Goal: Task Accomplishment & Management: Use online tool/utility

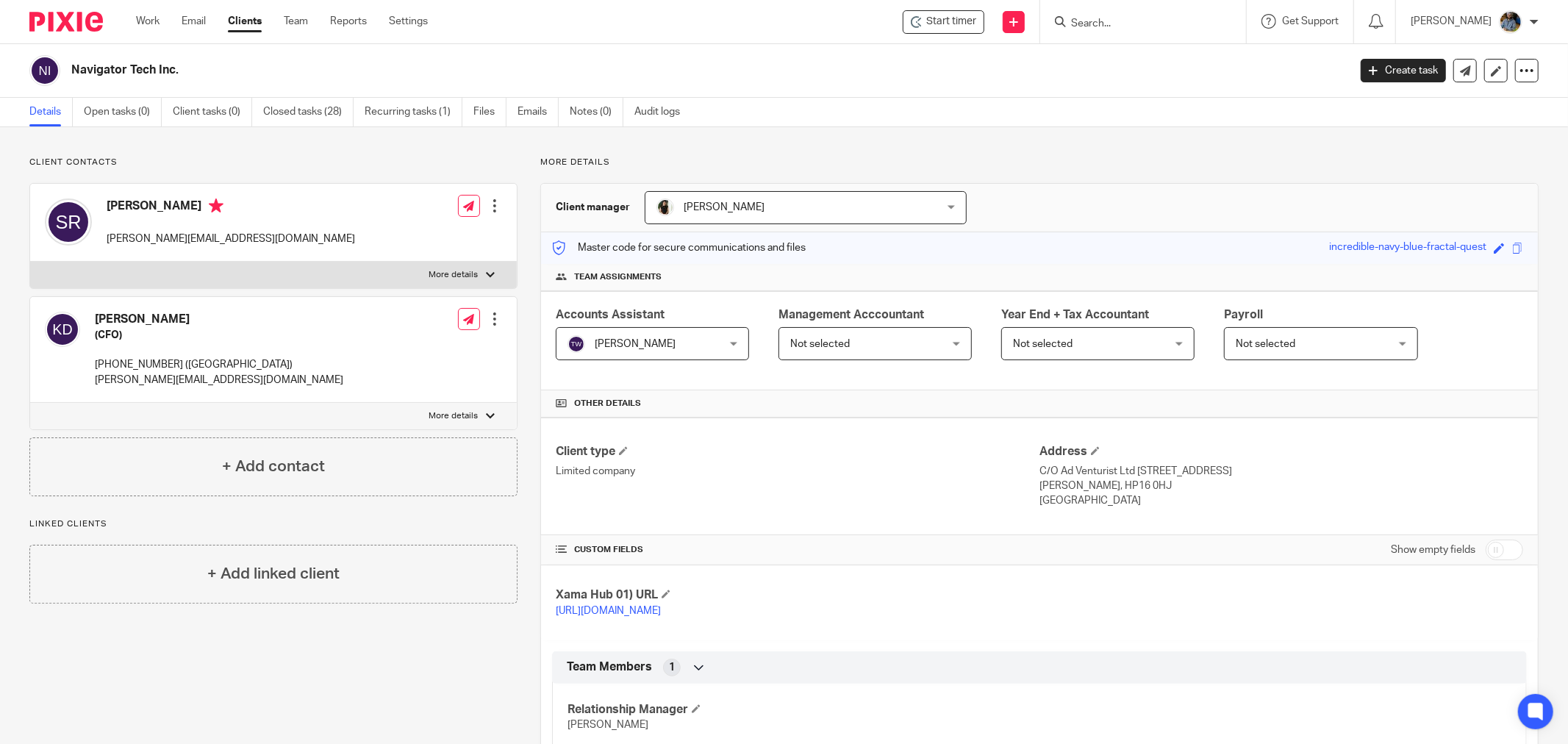
click at [644, 32] on div "Start timer Send new email Create task Add client Get Support Contact Support H…" at bounding box center [1009, 21] width 1118 height 43
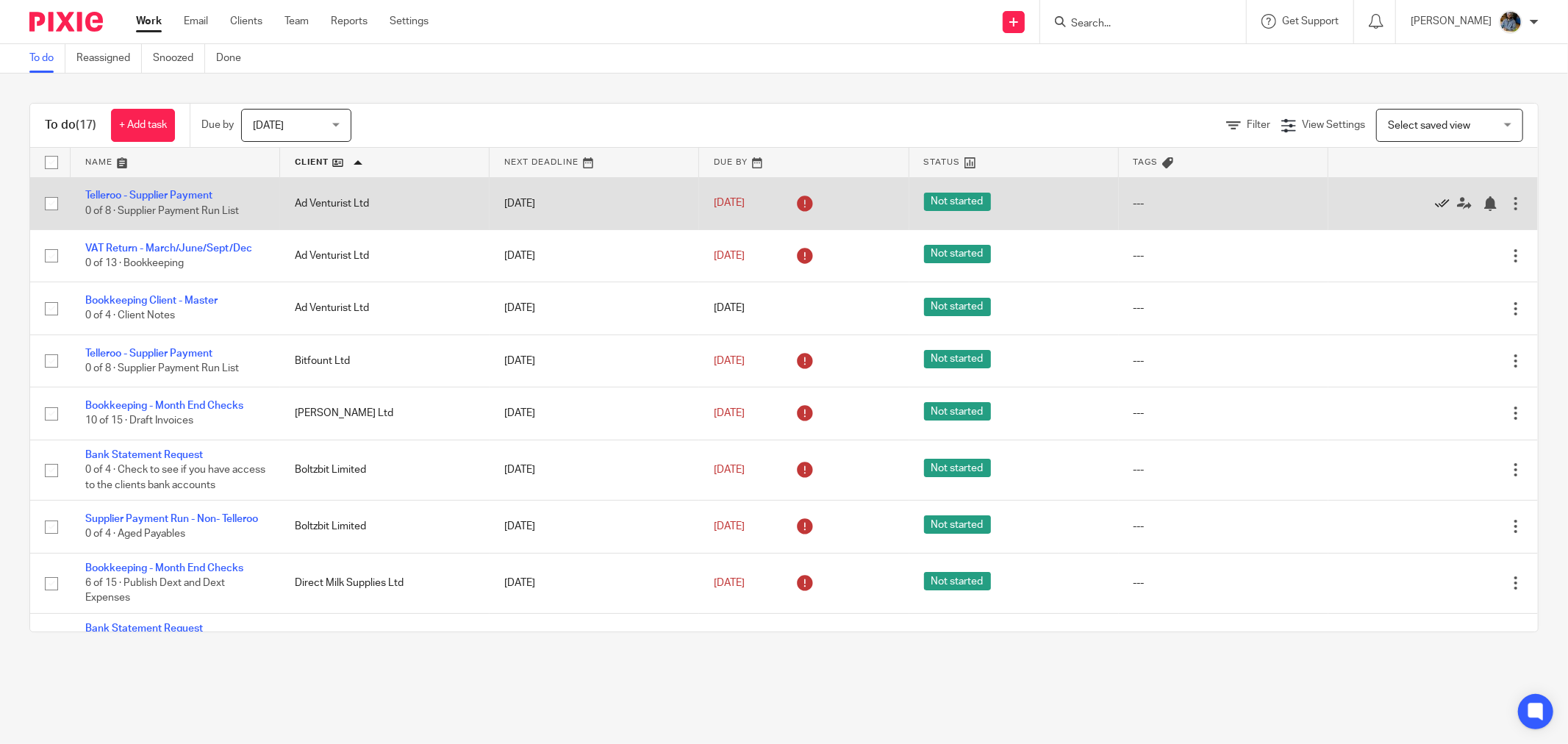
click at [1435, 203] on icon at bounding box center [1443, 204] width 15 height 15
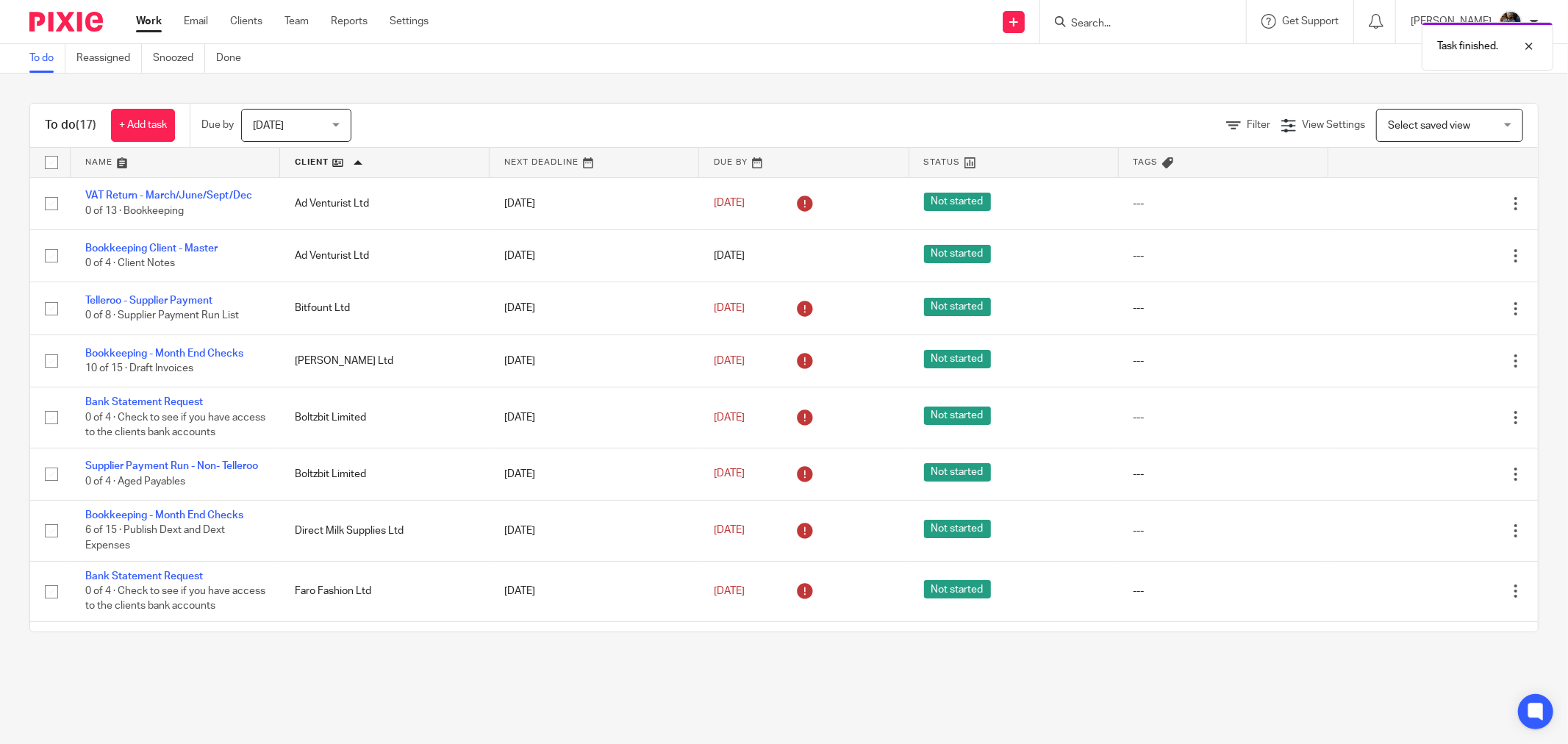
click at [546, 38] on div "Send new email Create task Add client Get Support Contact Support Help Document…" at bounding box center [1010, 21] width 1118 height 43
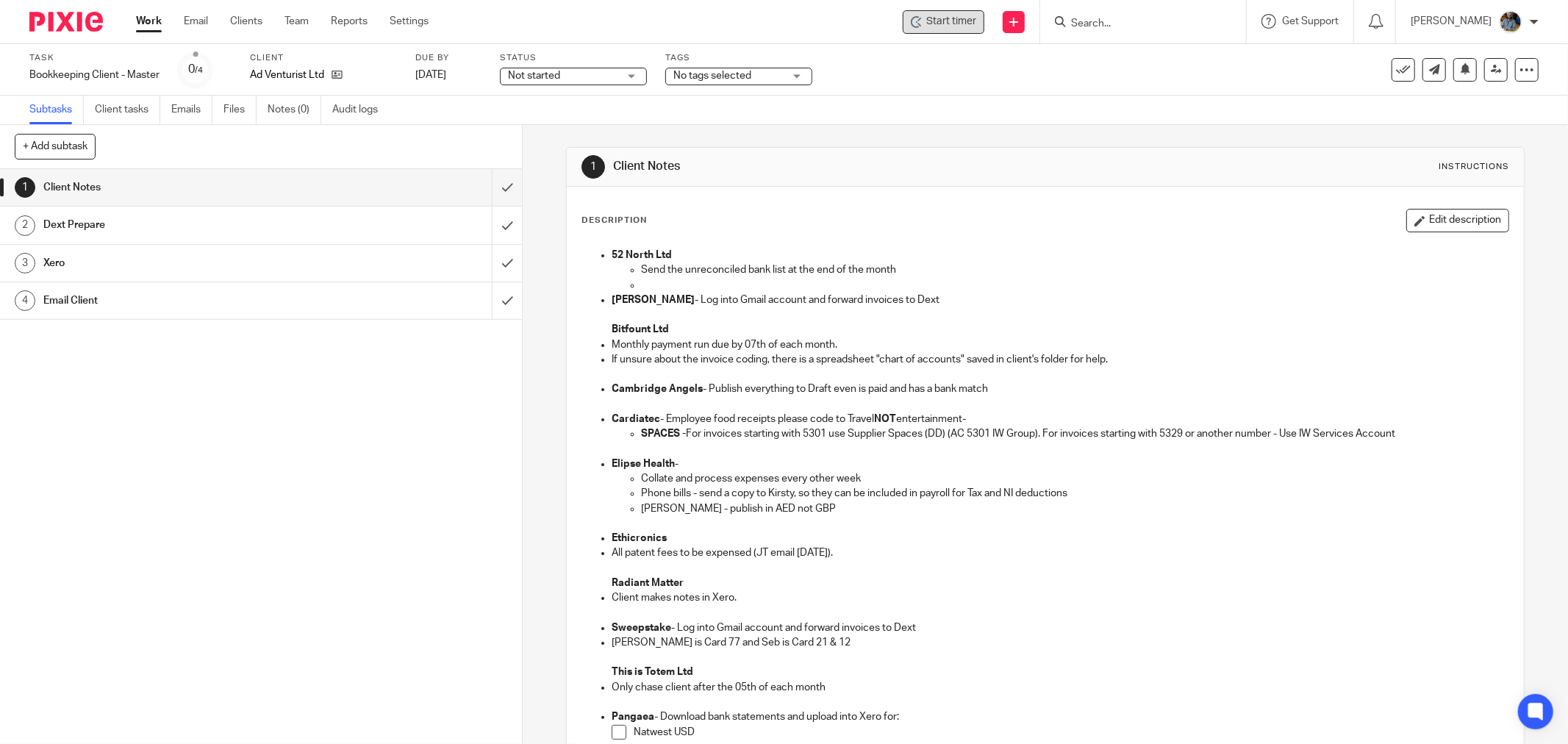
click at [969, 24] on span "Start timer" at bounding box center [951, 21] width 50 height 15
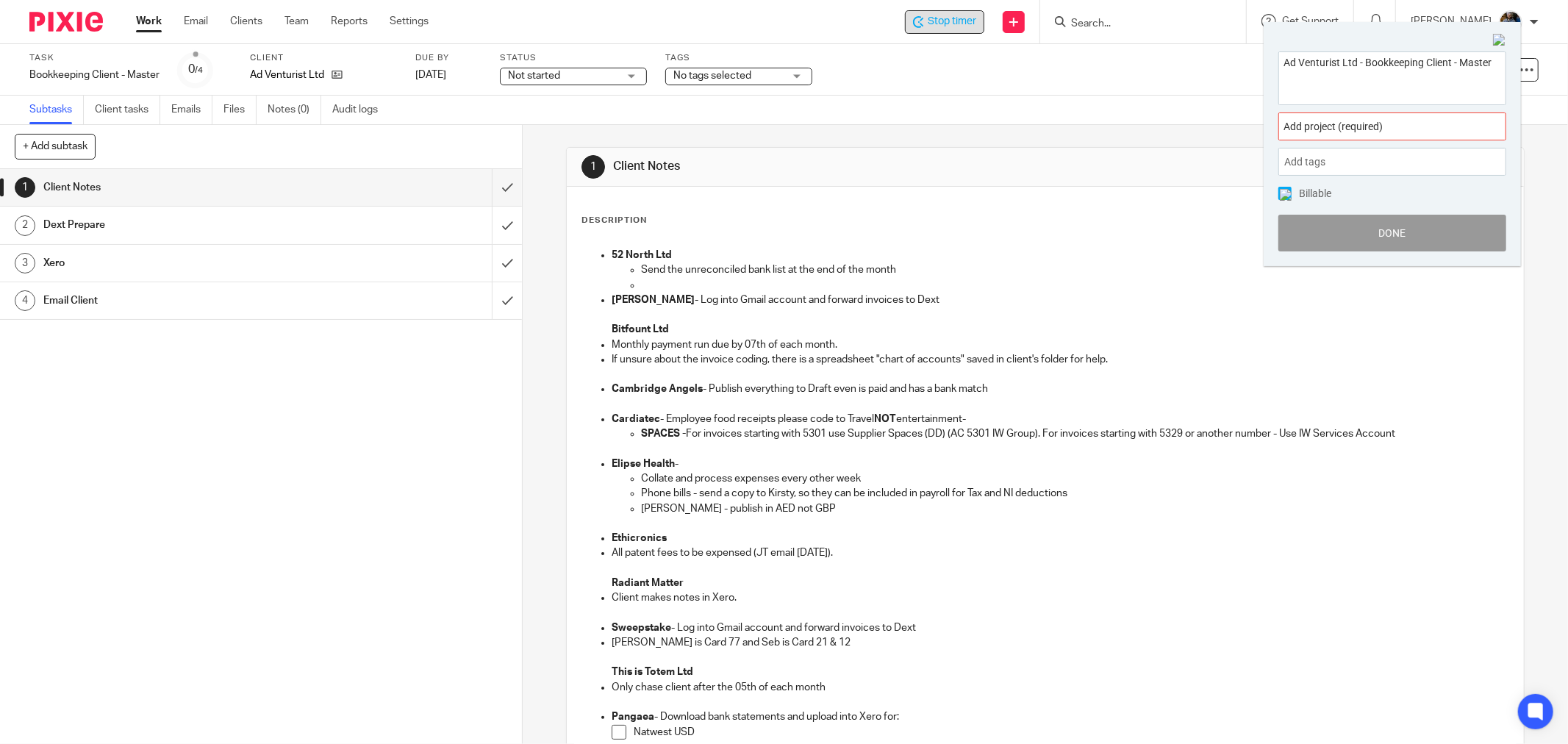
click at [1423, 129] on span "Add project (required) :" at bounding box center [1377, 126] width 186 height 15
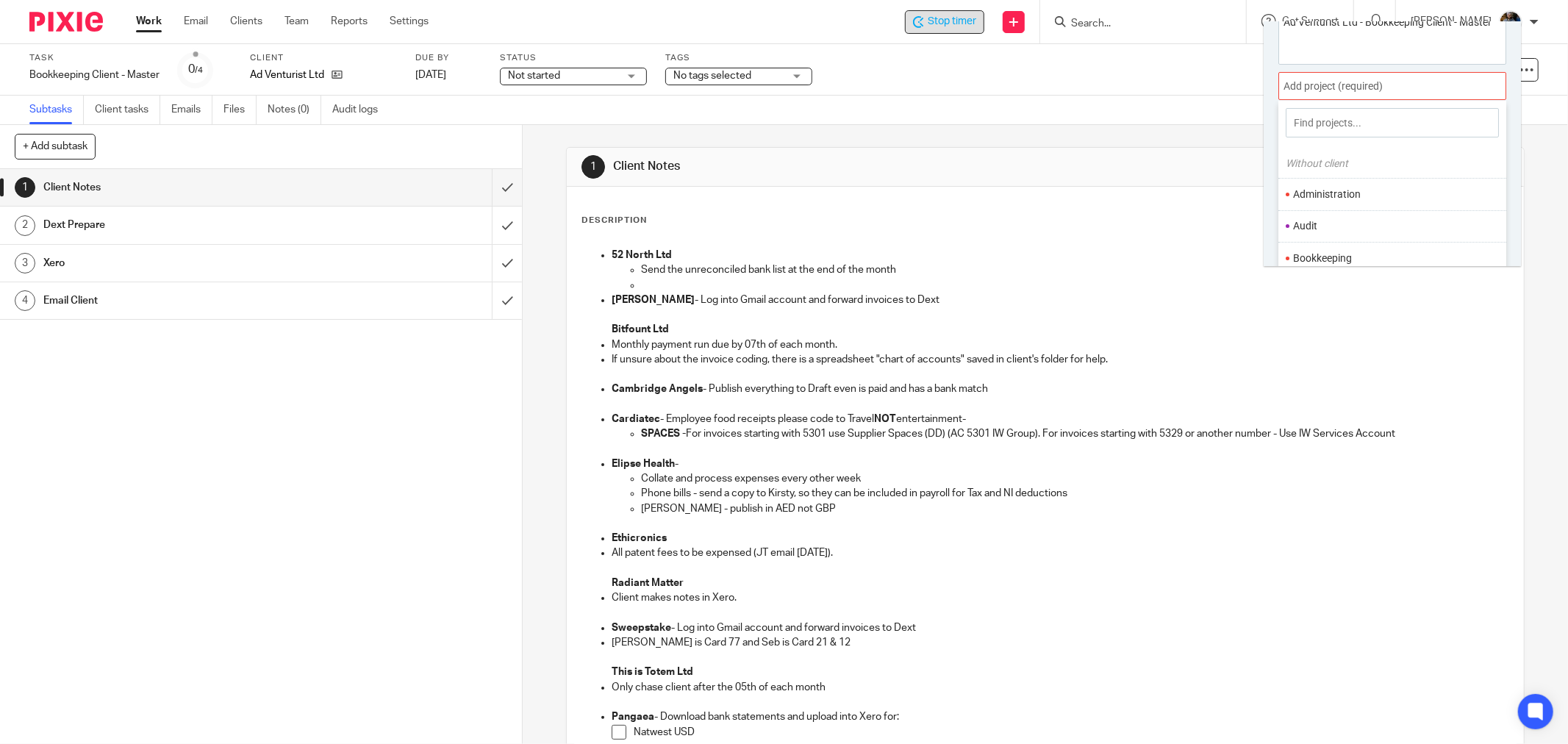
scroll to position [72, 0]
drag, startPoint x: 1369, startPoint y: 224, endPoint x: 1383, endPoint y: 230, distance: 15.2
click at [1369, 225] on li "Bookkeeping" at bounding box center [1390, 226] width 192 height 15
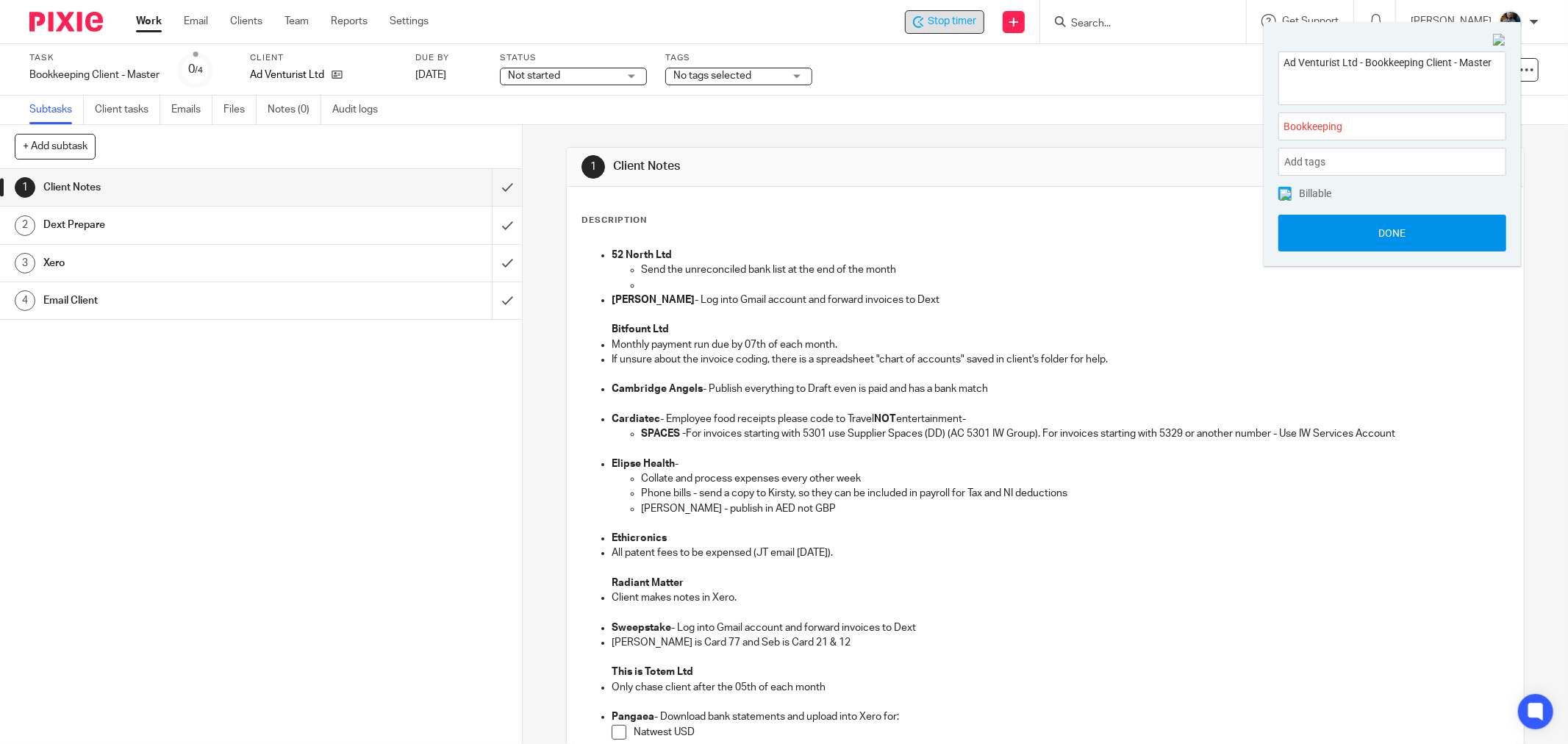
click at [1398, 236] on button "Done" at bounding box center [1392, 233] width 228 height 37
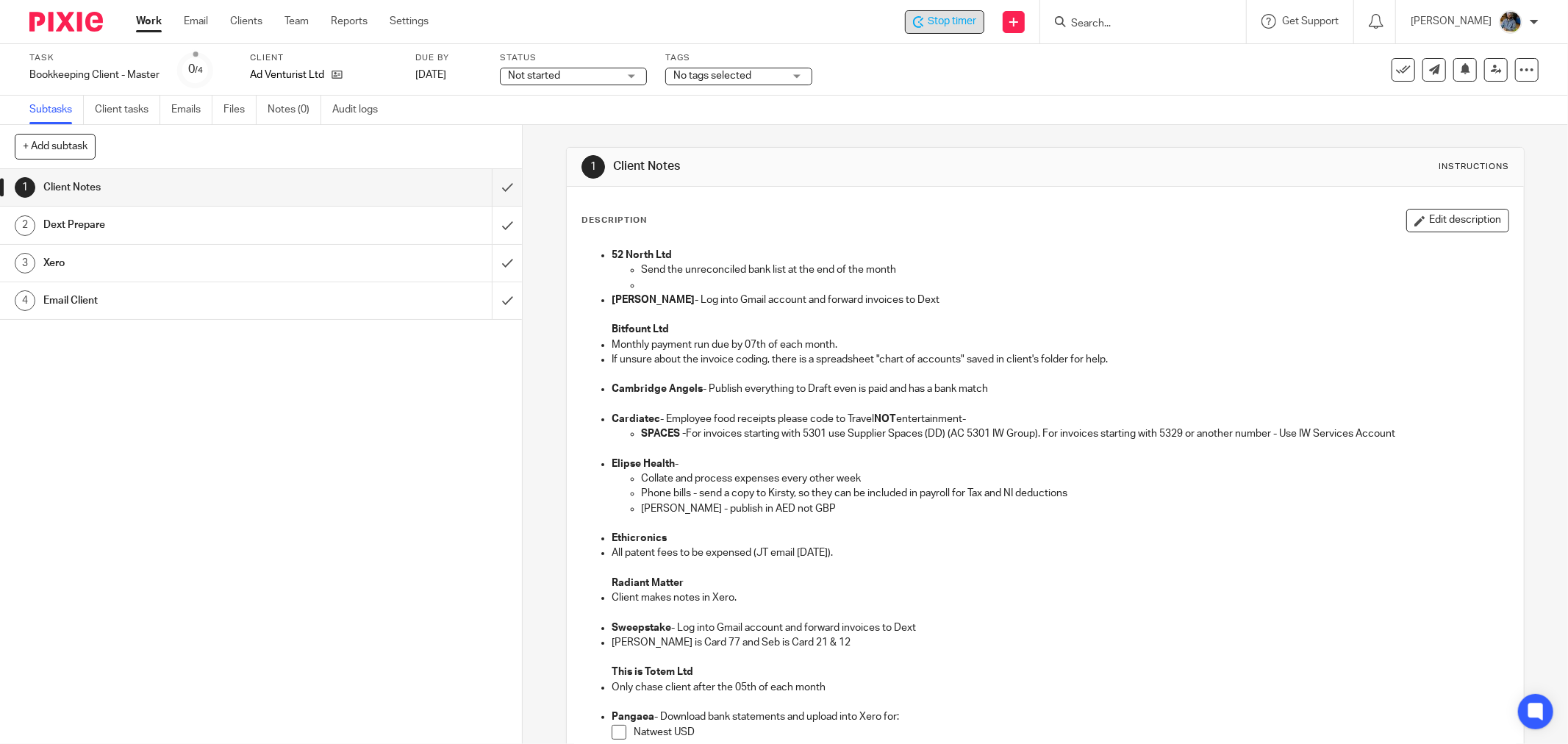
click at [1006, 108] on div "Subtasks Client tasks Emails Files Notes (0) Audit logs" at bounding box center [784, 110] width 1568 height 29
drag, startPoint x: 289, startPoint y: 77, endPoint x: 959, endPoint y: 105, distance: 670.6
click at [945, 120] on main "Task Bookkeeping Client - Master Save Bookkeeping Client - Master 0 /4 Client A…" at bounding box center [784, 372] width 1568 height 744
click at [1138, 19] on input "Search" at bounding box center [1136, 24] width 133 height 13
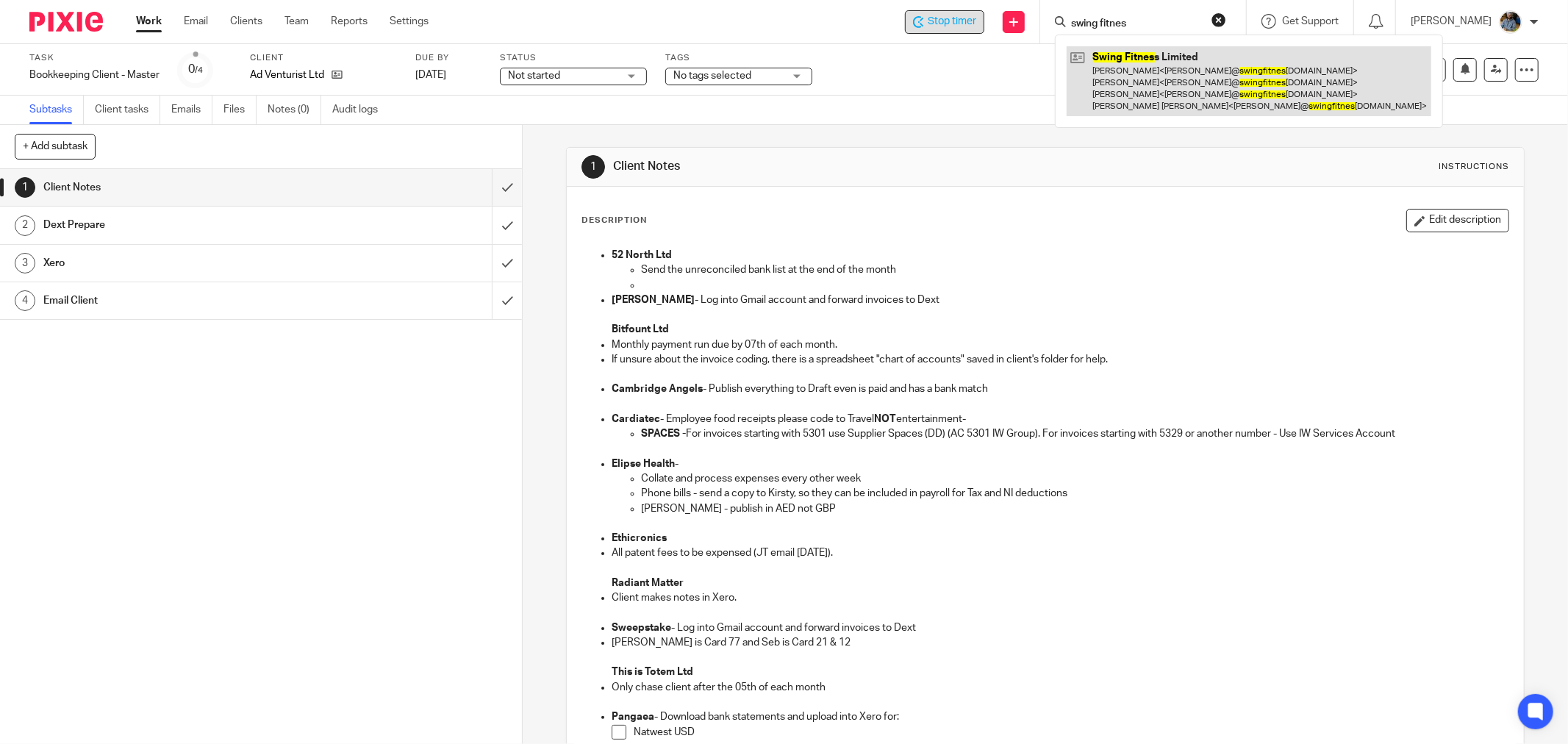
type input "swing fitnes"
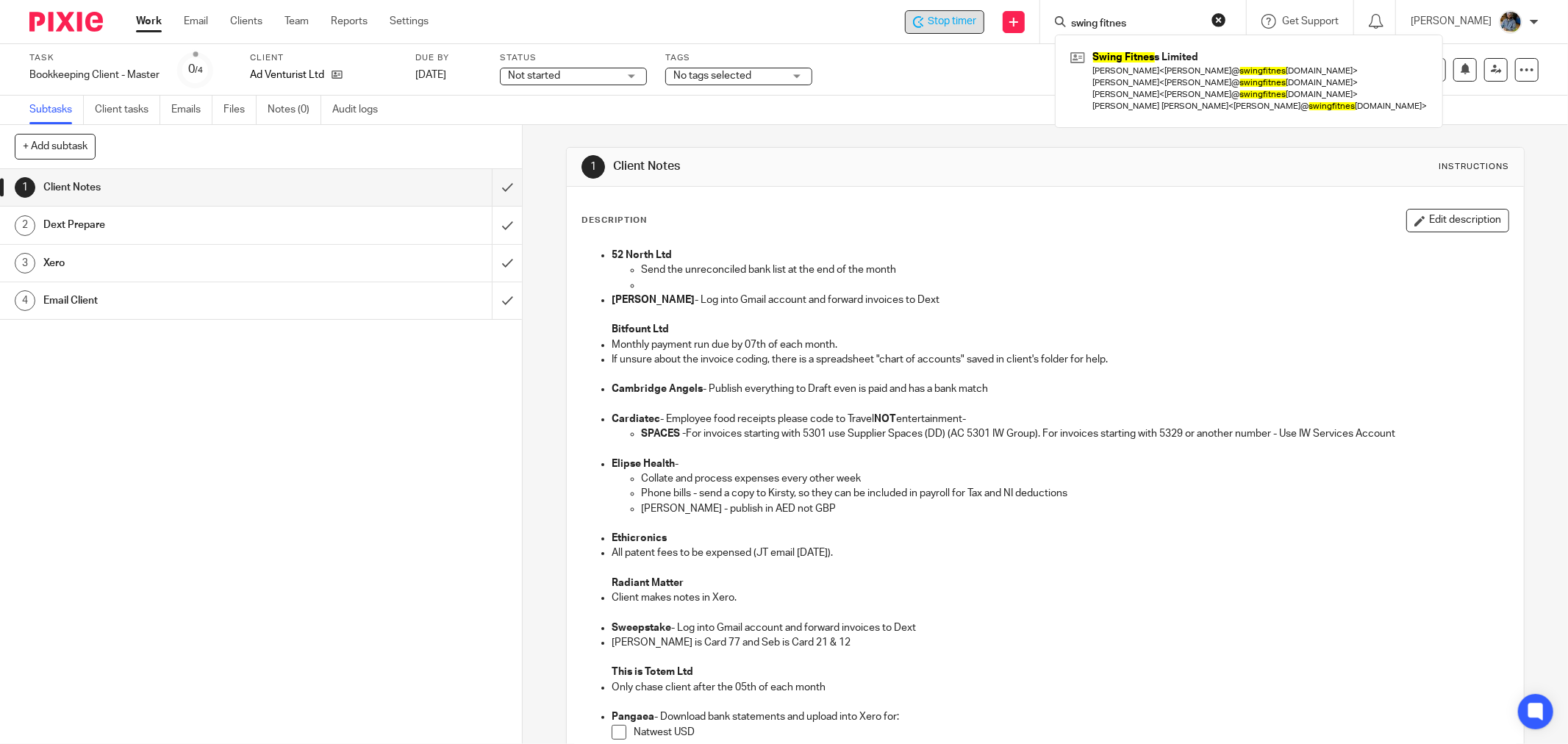
click at [621, 4] on div "Stop timer Send new email Create task Add client swing fitnes Swing Fitnes s Li…" at bounding box center [1010, 21] width 1118 height 43
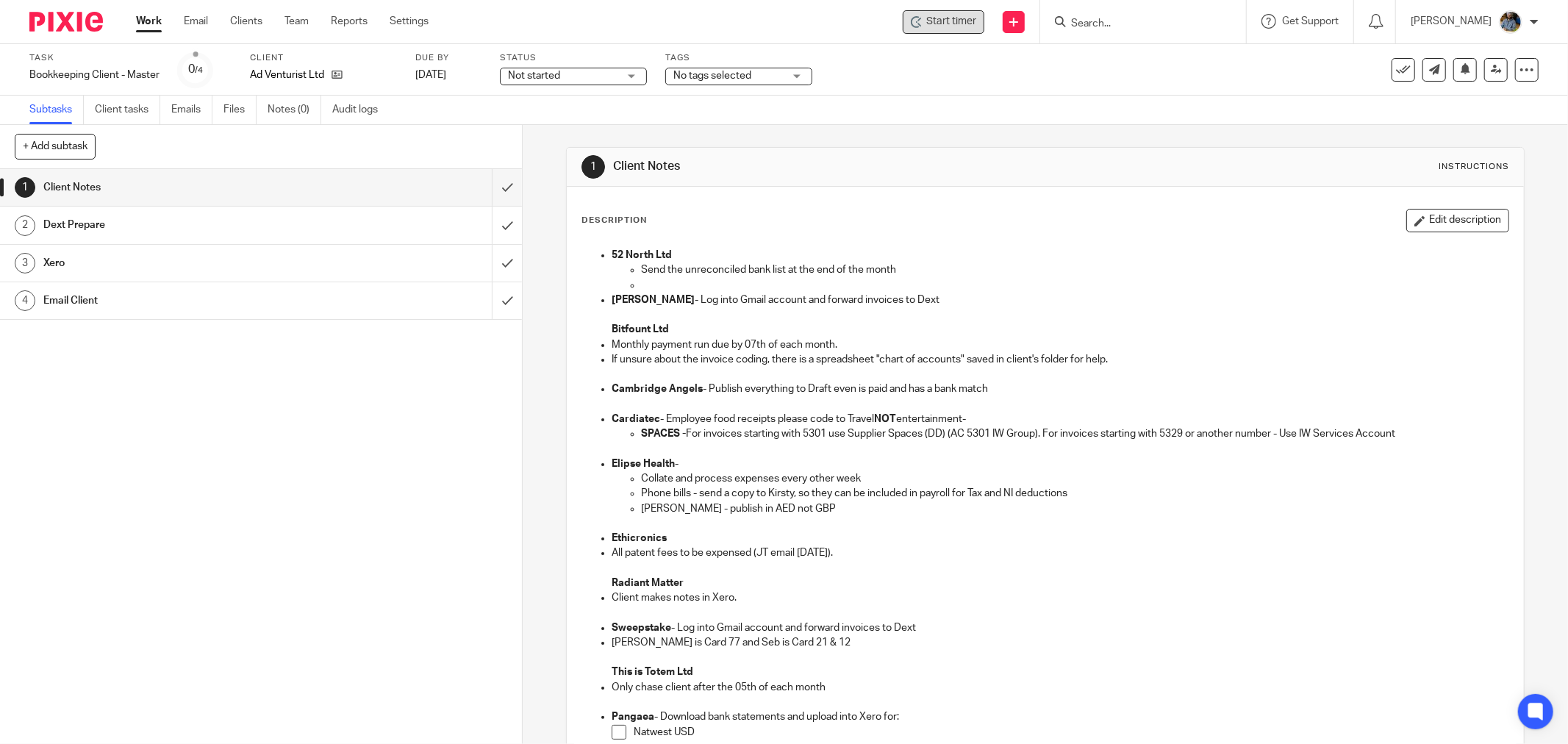
click at [967, 20] on span "Start timer" at bounding box center [951, 21] width 50 height 15
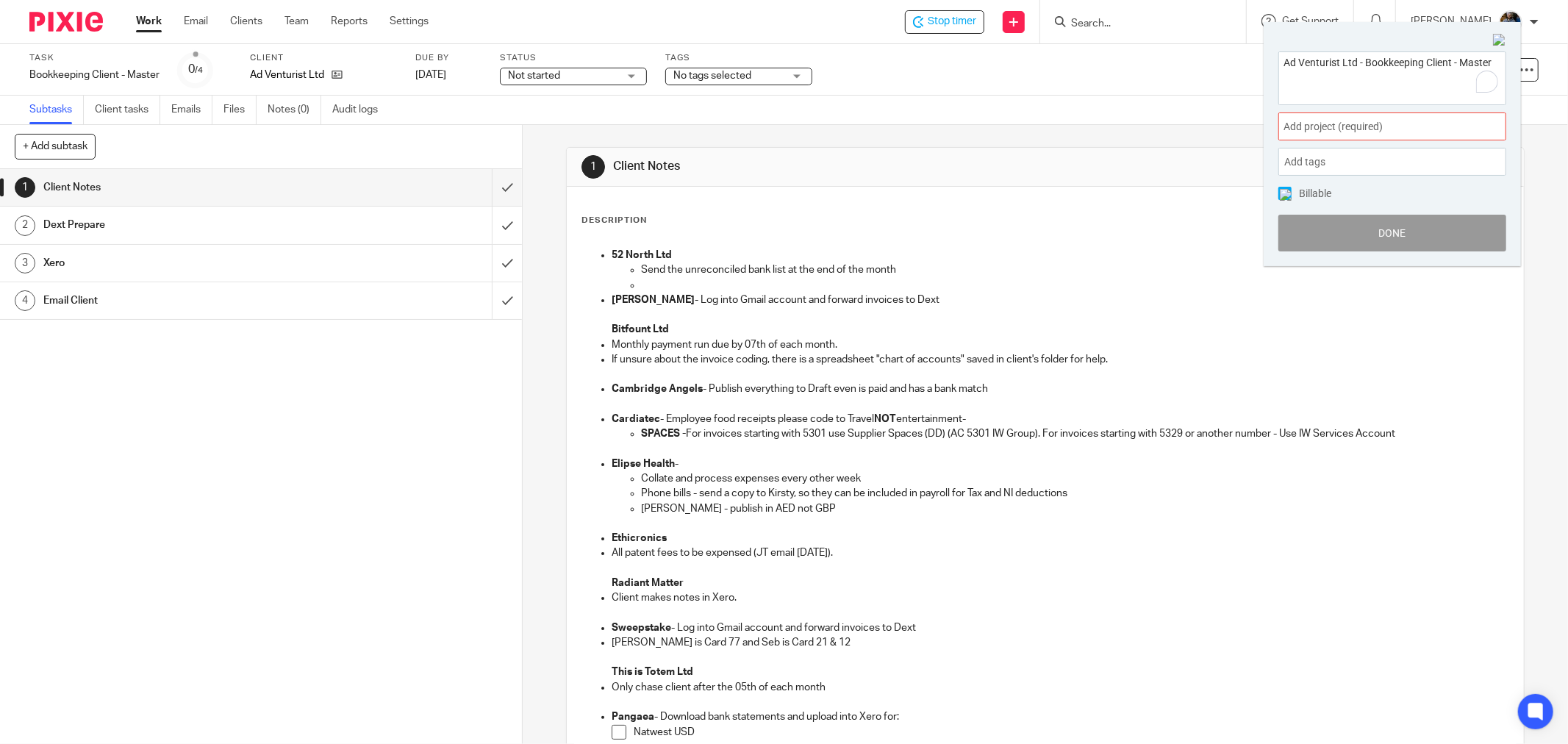
click at [1446, 109] on div "Ad Venturist Ltd - Bookkeeping Client - Master Add project (required) : Add tag…" at bounding box center [1392, 151] width 257 height 230
click at [1426, 126] on span "Add project (required) :" at bounding box center [1377, 126] width 186 height 15
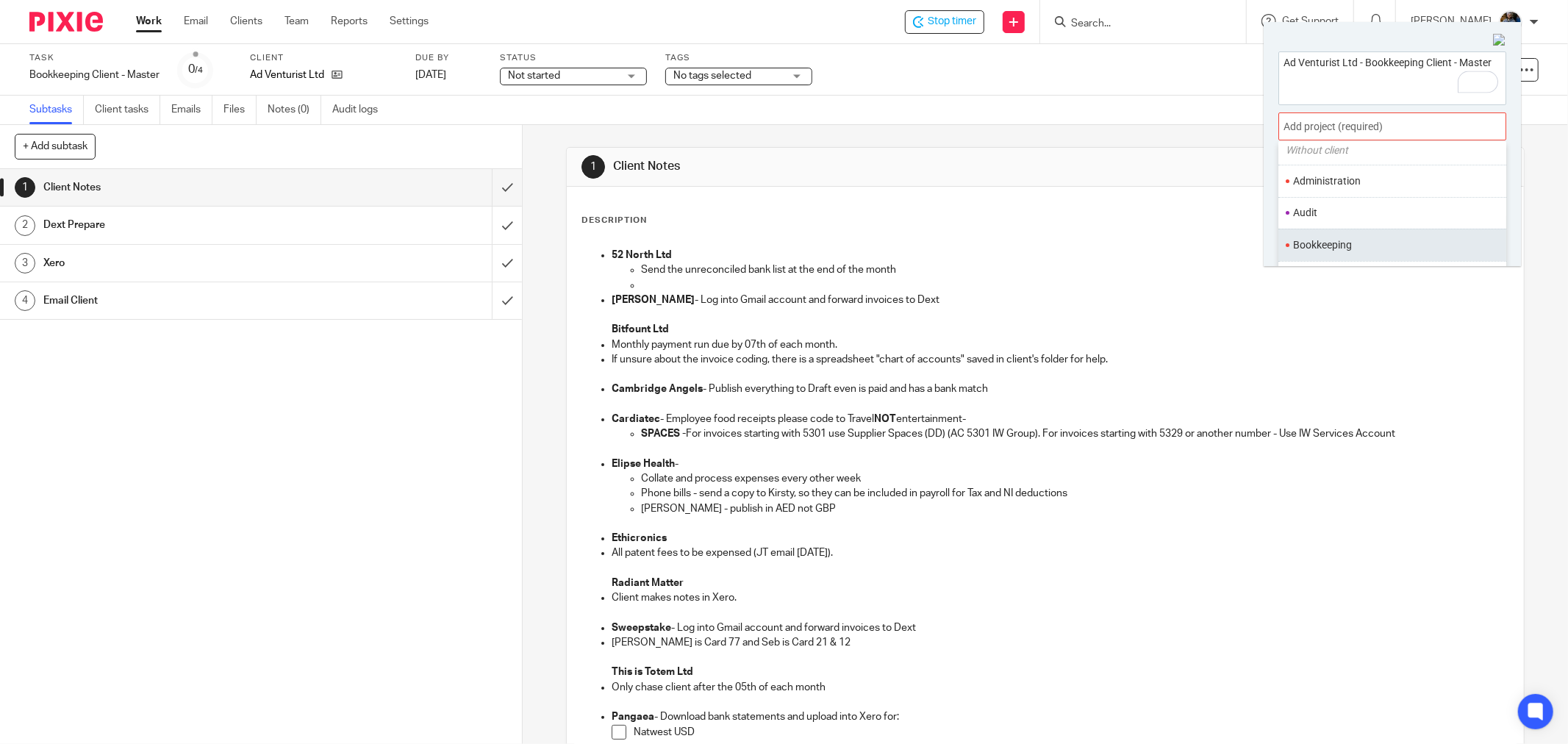
scroll to position [81, 0]
click at [1354, 218] on li "Bookkeeping" at bounding box center [1390, 217] width 192 height 15
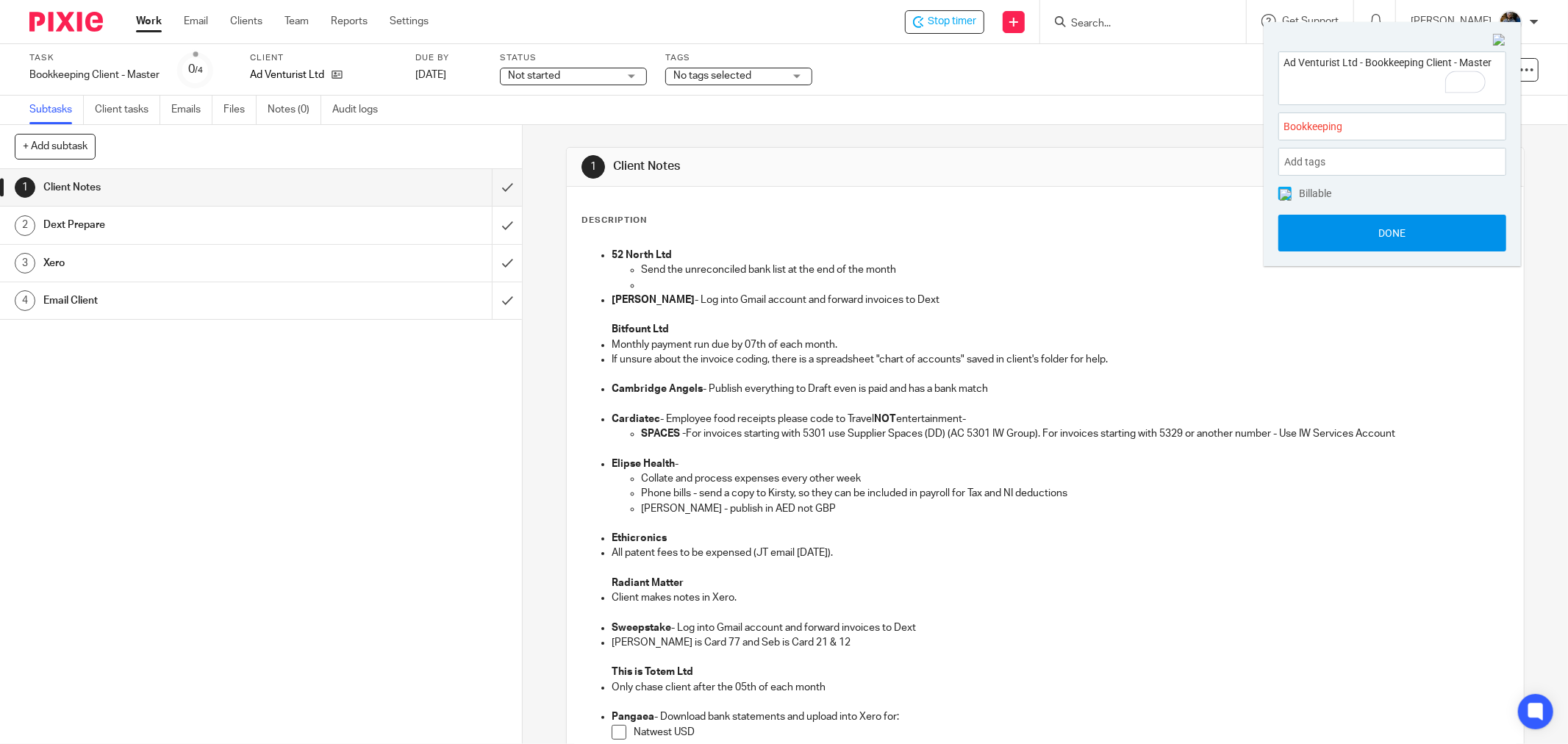
click at [1393, 234] on button "Done" at bounding box center [1392, 233] width 228 height 37
click at [989, 210] on div "Description Edit description" at bounding box center [1046, 221] width 928 height 24
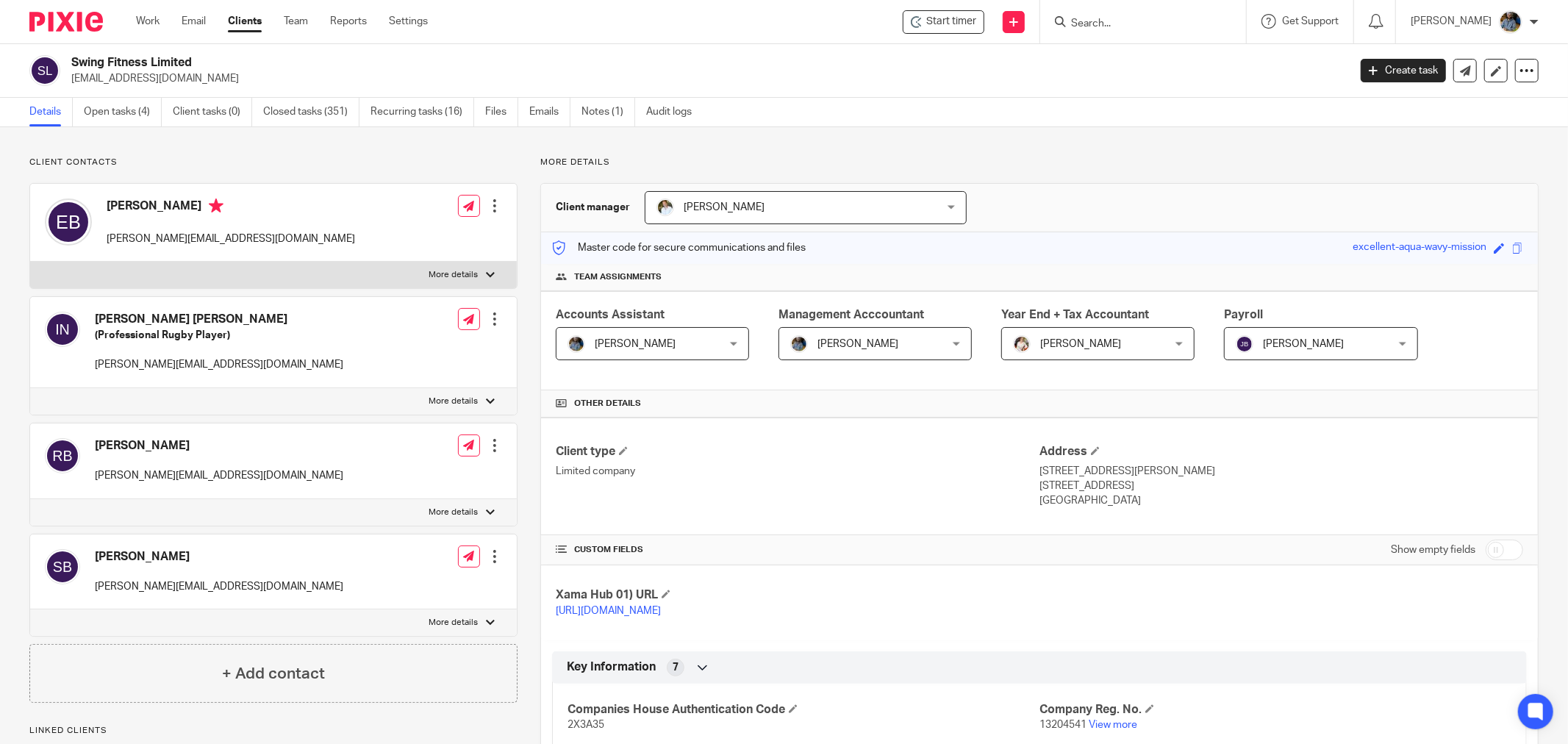
click at [832, 68] on h2 "Swing Fitness Limited" at bounding box center [579, 63] width 1014 height 15
click at [968, 19] on span "Start timer" at bounding box center [951, 21] width 50 height 15
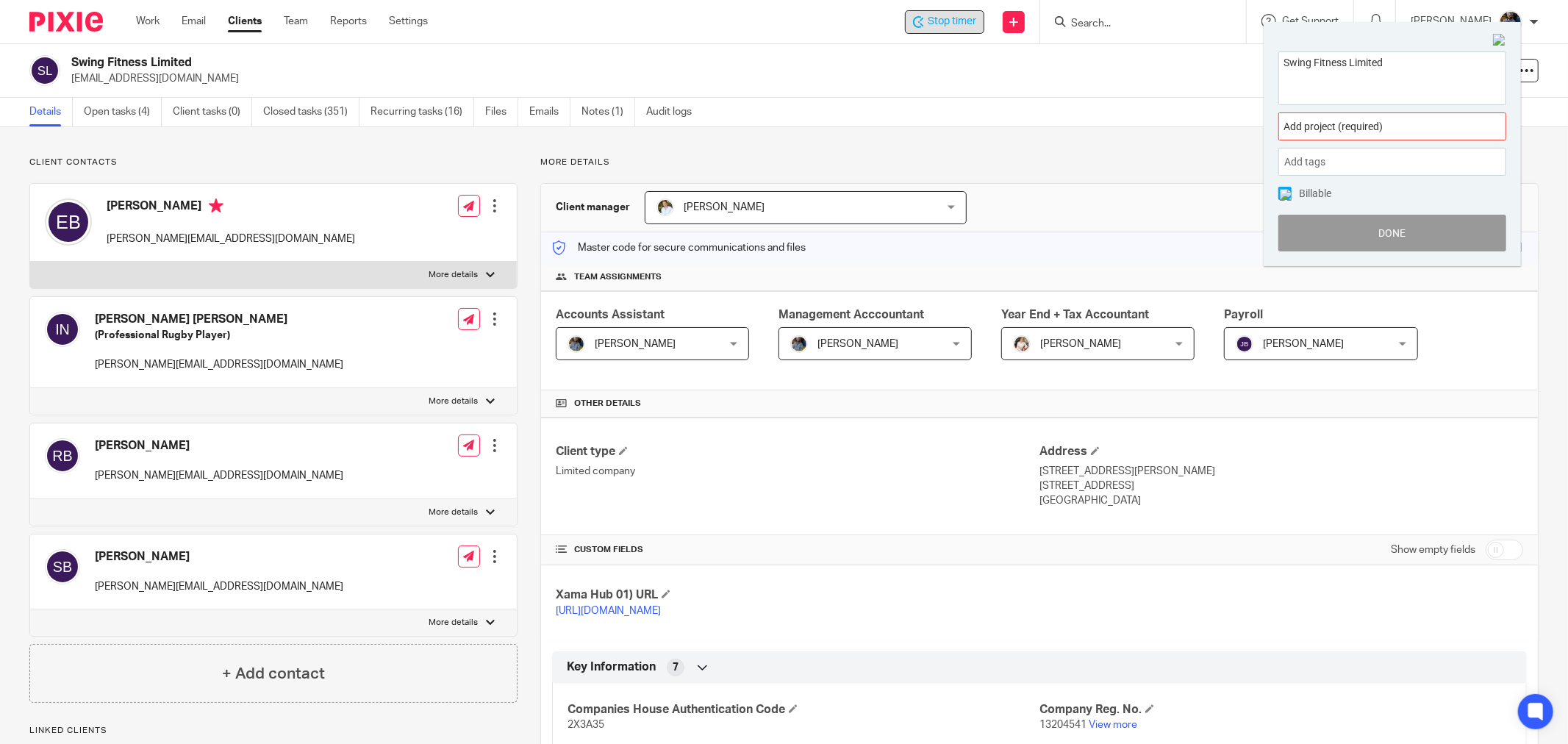
click at [1355, 118] on div "Add project (required) :" at bounding box center [1392, 126] width 228 height 28
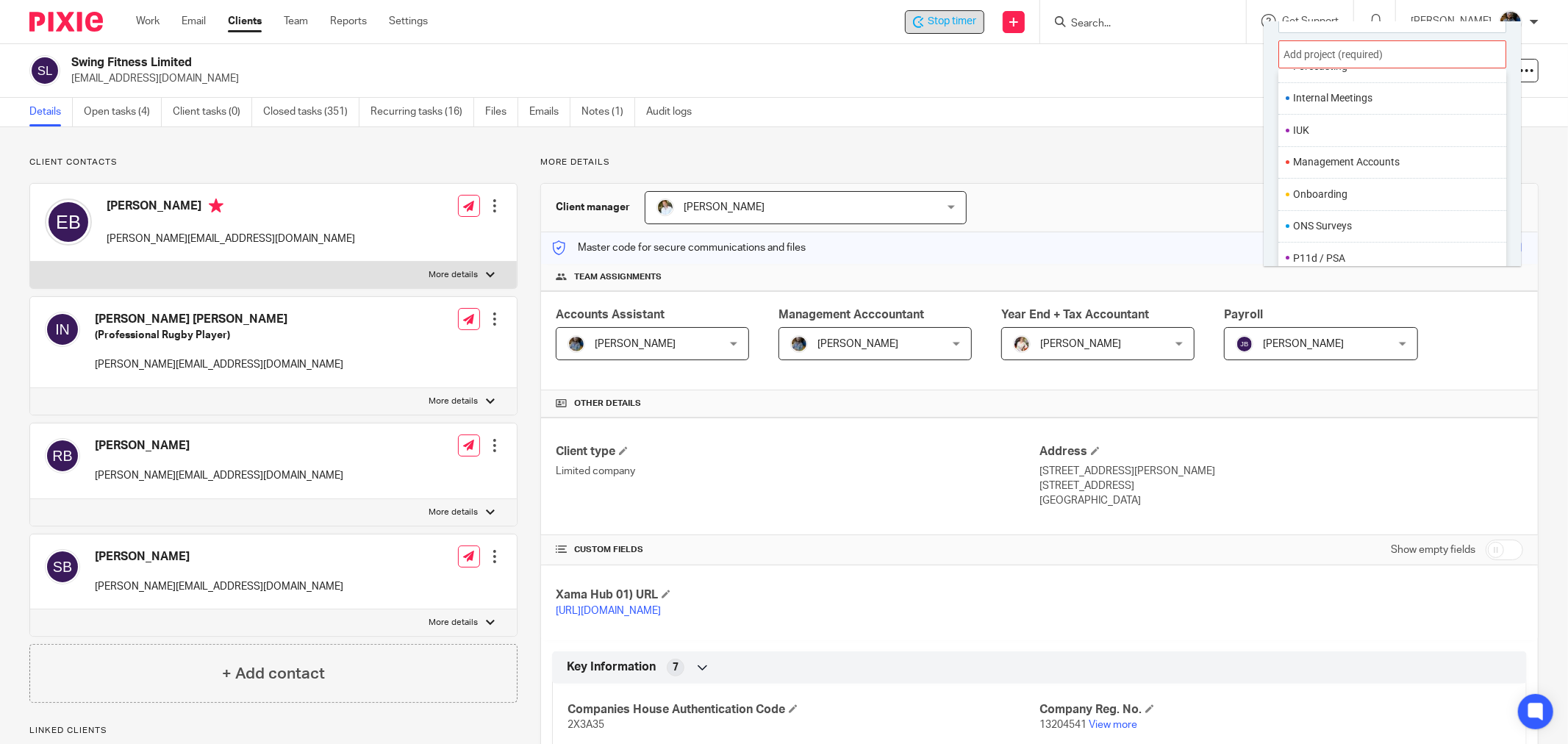
scroll to position [409, 0]
click at [1375, 142] on li "Management Accounts" at bounding box center [1390, 138] width 192 height 15
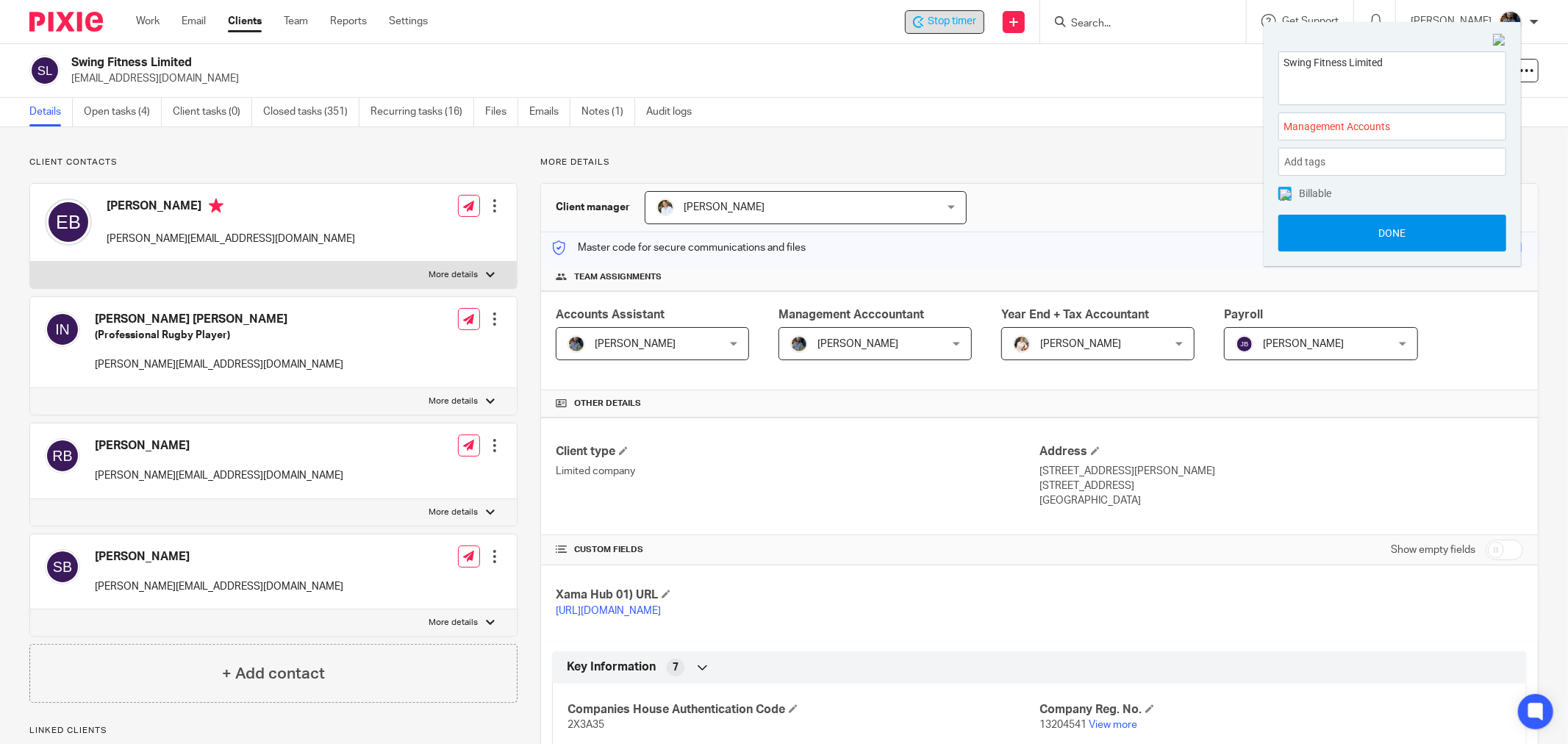
click at [1379, 232] on button "Done" at bounding box center [1392, 233] width 228 height 37
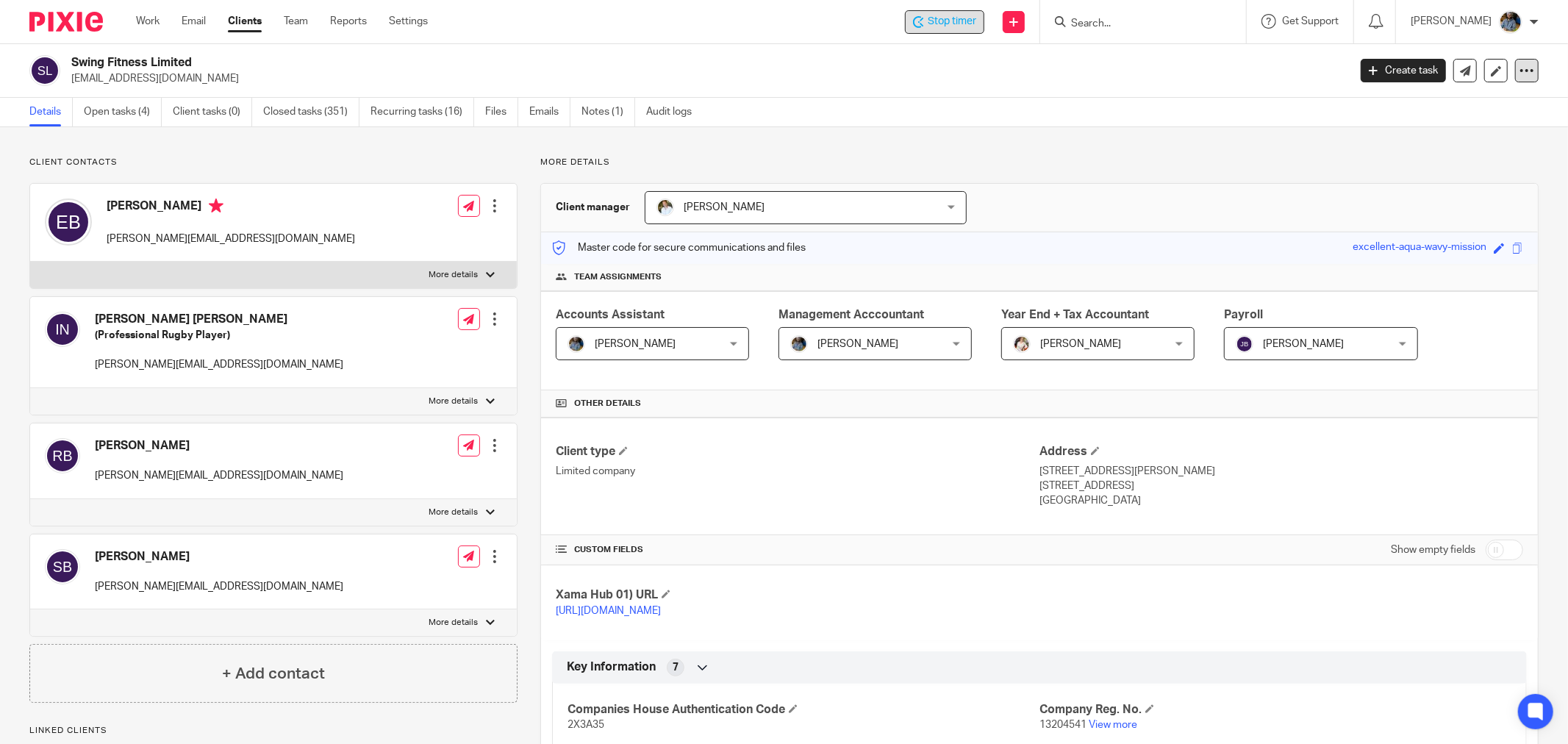
drag, startPoint x: 614, startPoint y: 50, endPoint x: 1522, endPoint y: 73, distance: 908.3
click at [618, 50] on div "Swing Fitness Limited iwnagle@gmail.com Create task Update from Companies House…" at bounding box center [784, 71] width 1568 height 54
drag, startPoint x: 141, startPoint y: 111, endPoint x: 177, endPoint y: 149, distance: 52.3
click at [140, 111] on link "Open tasks (4)" at bounding box center [123, 112] width 78 height 28
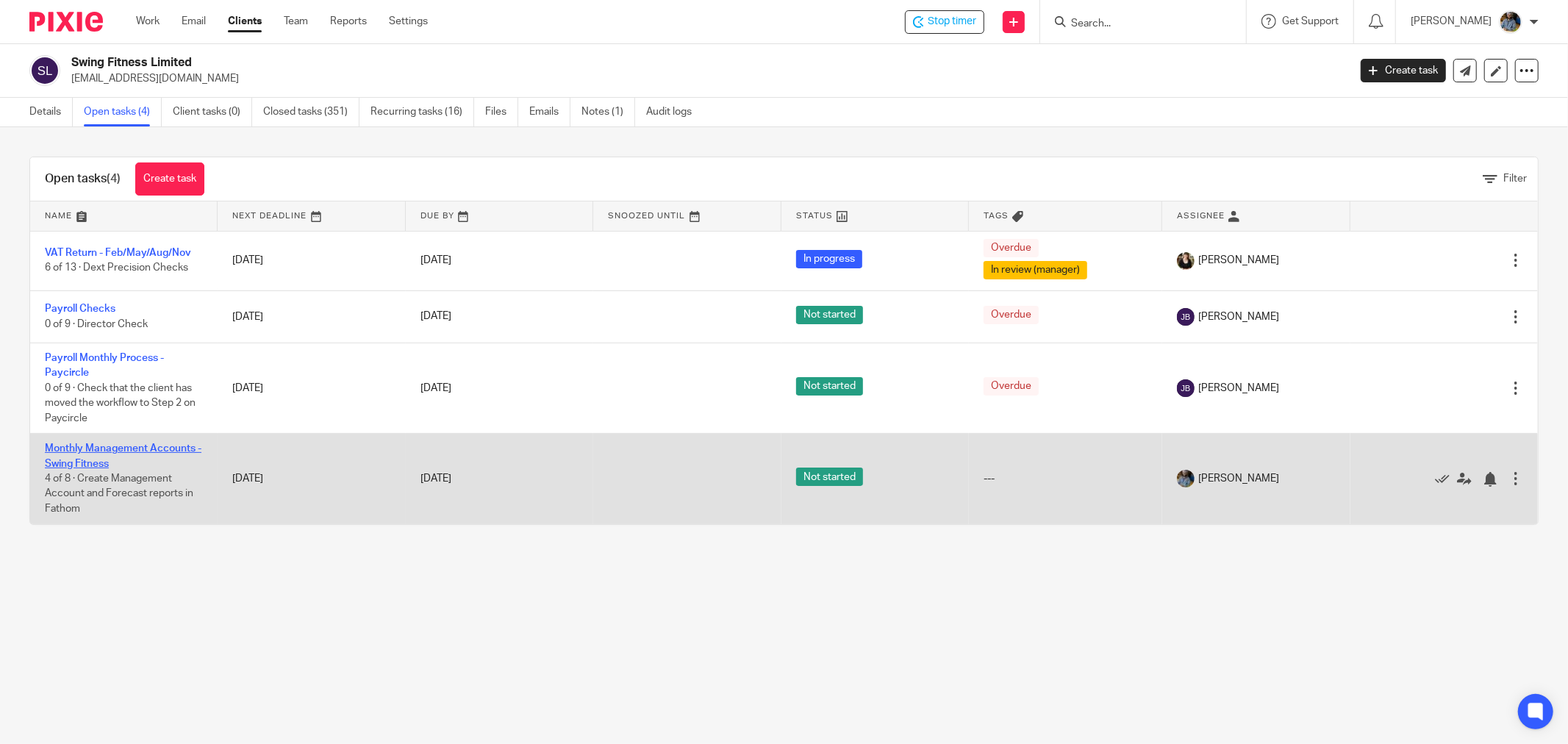
click at [78, 446] on link "Monthly Management Accounts - Swing Fitness" at bounding box center [123, 456] width 156 height 25
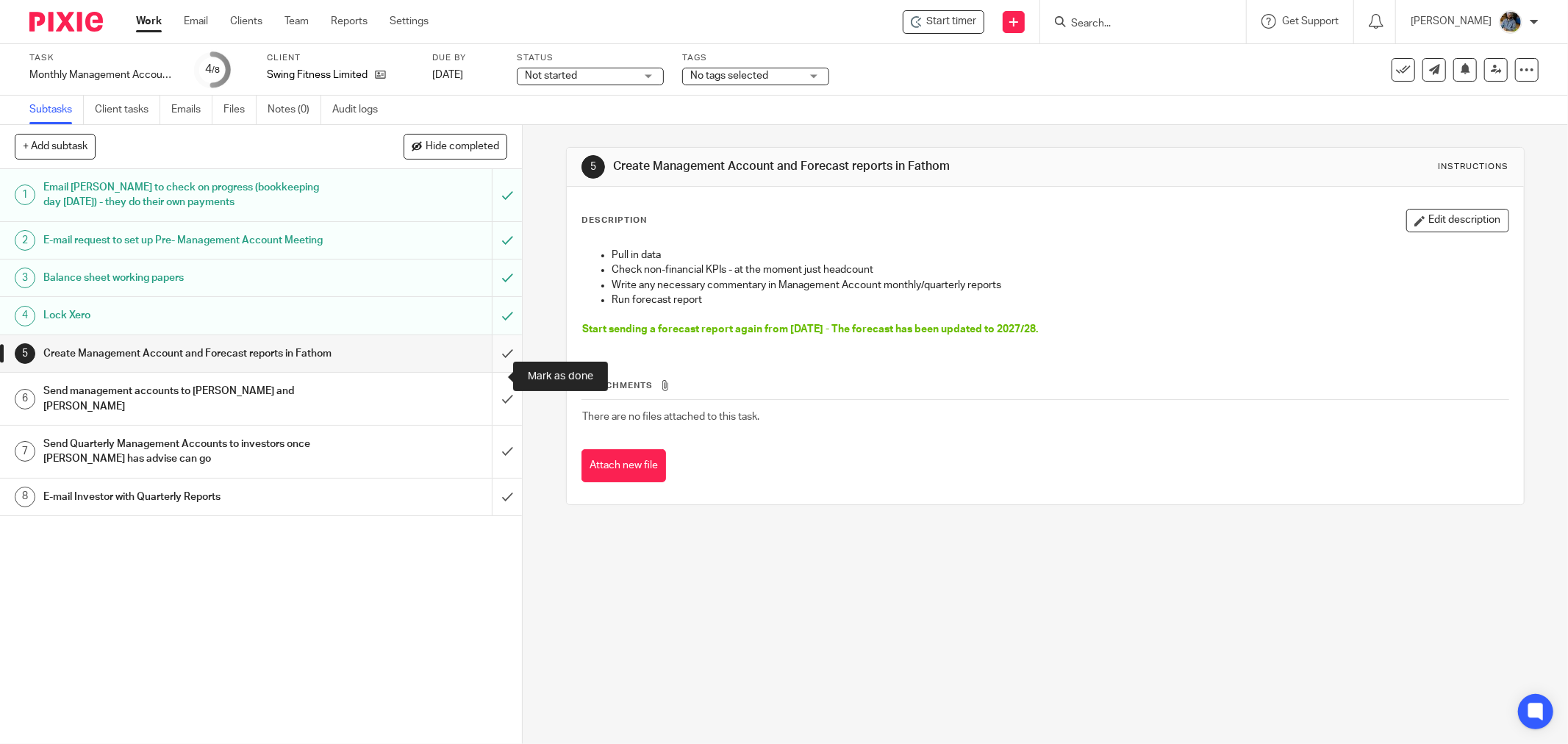
click at [493, 372] on input "submit" at bounding box center [261, 353] width 522 height 37
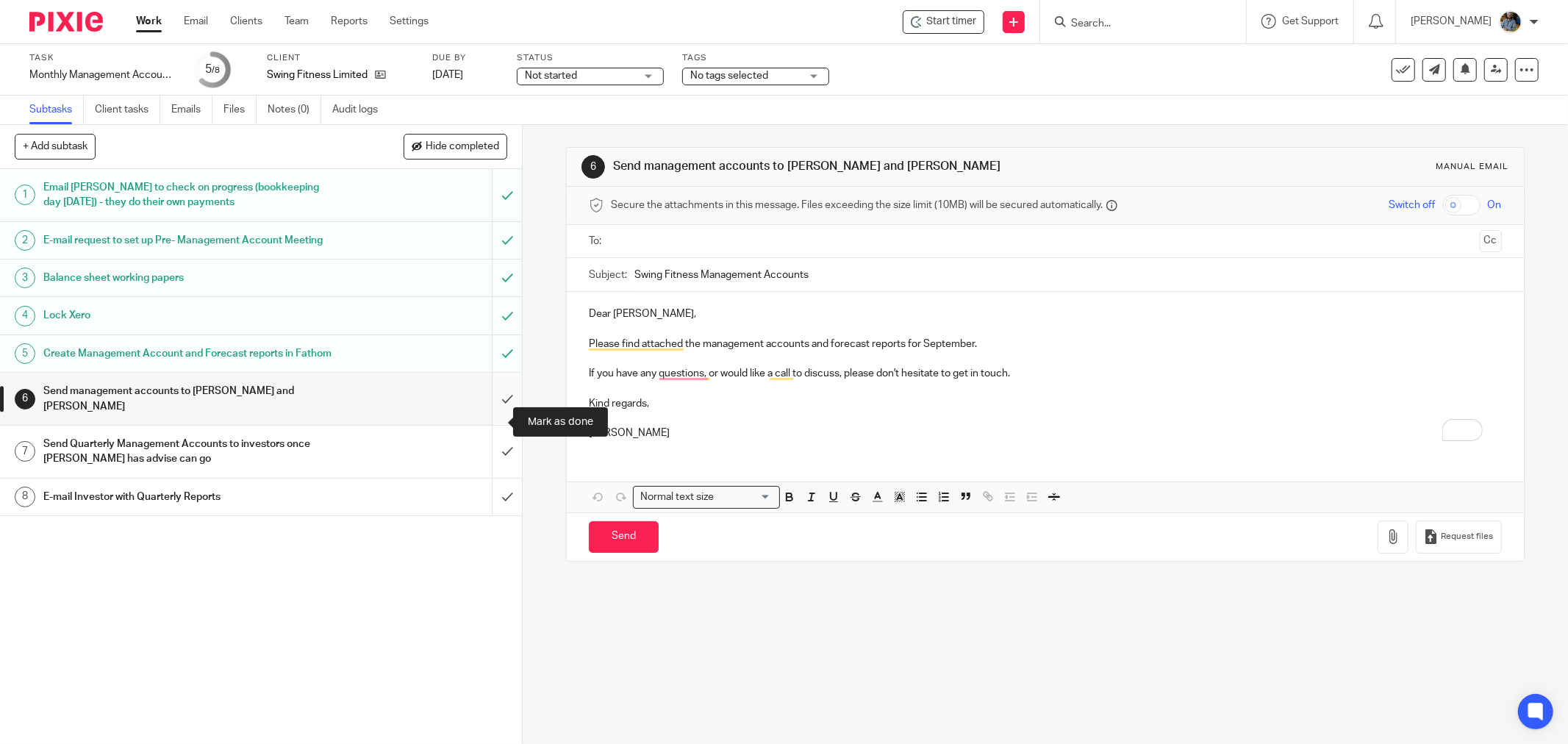
click at [489, 419] on input "submit" at bounding box center [261, 399] width 522 height 52
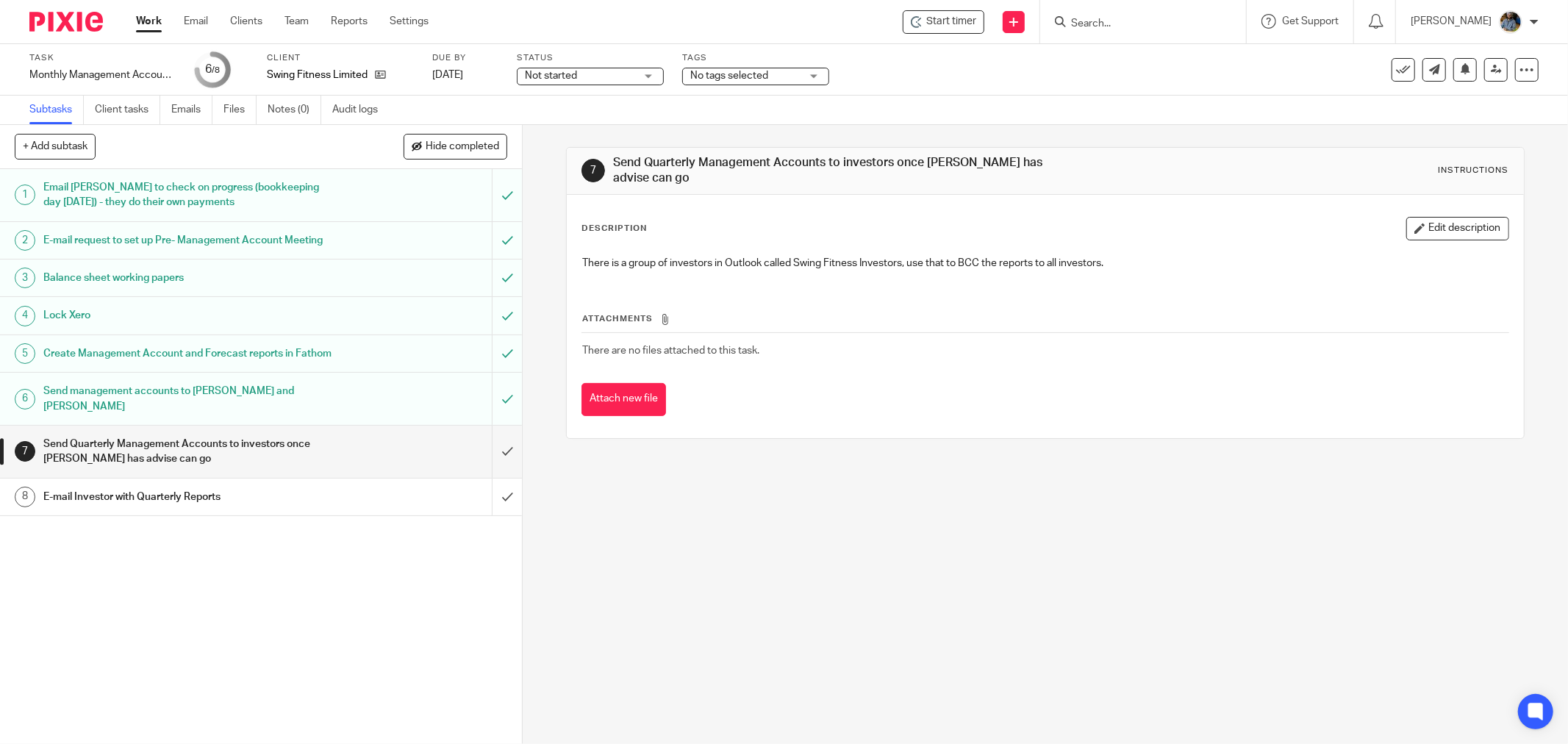
drag, startPoint x: 781, startPoint y: 526, endPoint x: 756, endPoint y: 527, distance: 25.0
click at [771, 526] on div "7 Send Quarterly Management Accounts to investors once [PERSON_NAME] has advise…" at bounding box center [1045, 435] width 1046 height 619
